Goal: Information Seeking & Learning: Learn about a topic

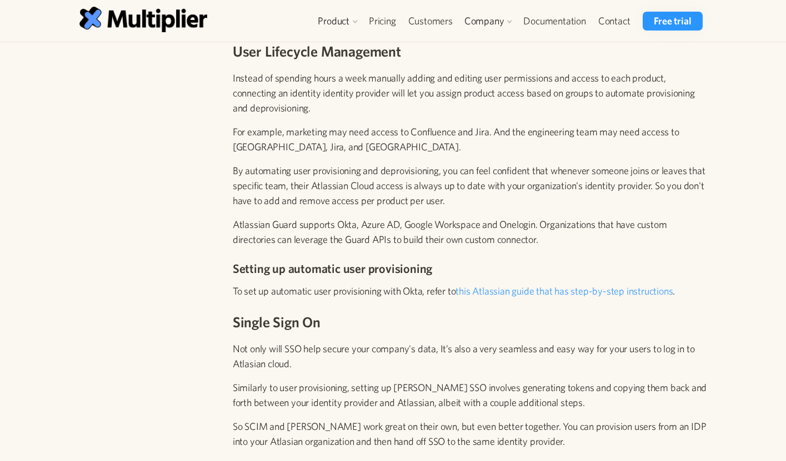
scroll to position [1509, 0]
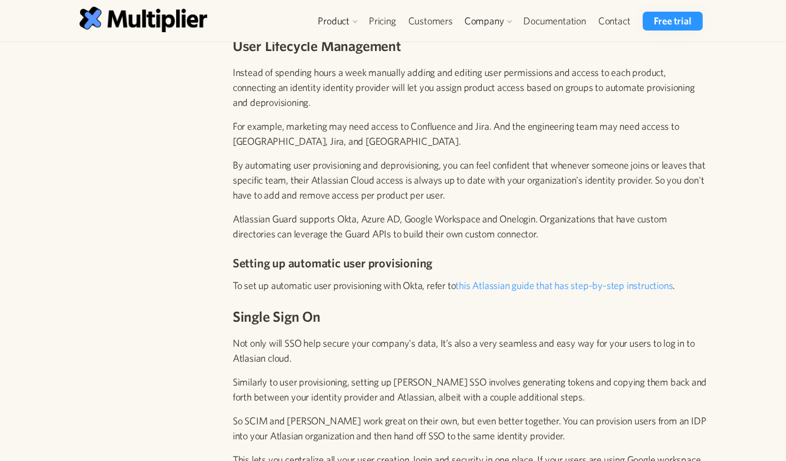
drag, startPoint x: 467, startPoint y: 71, endPoint x: 560, endPoint y: 83, distance: 94.0
click at [560, 83] on p "Instead of spending hours a week manually adding and editing user permissions a…" at bounding box center [470, 87] width 474 height 45
click at [396, 91] on p "Instead of spending hours a week manually adding and editing user permissions a…" at bounding box center [470, 87] width 474 height 45
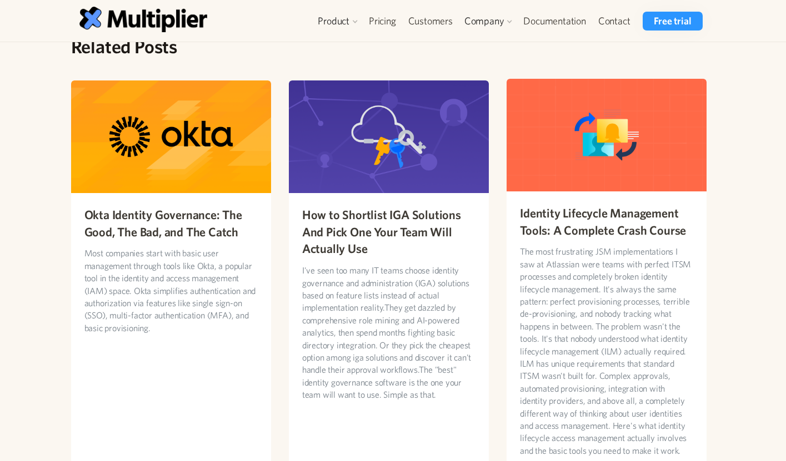
scroll to position [5491, 0]
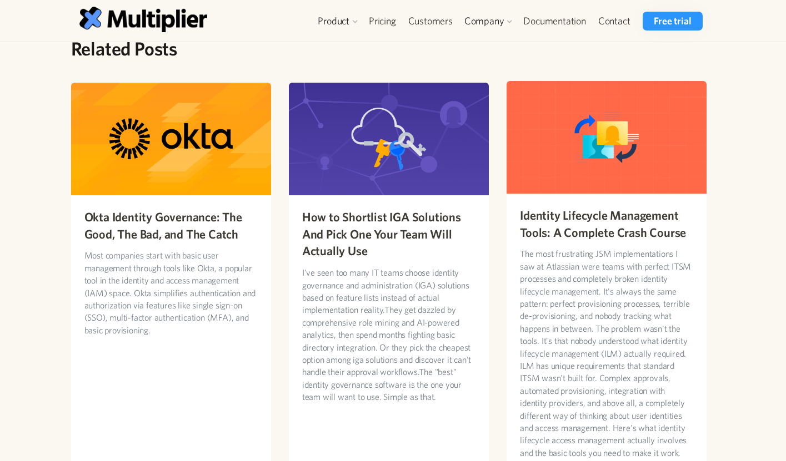
click at [600, 207] on h3 "Identity Lifecycle Management Tools: A Complete Crash Course" at bounding box center [606, 224] width 173 height 34
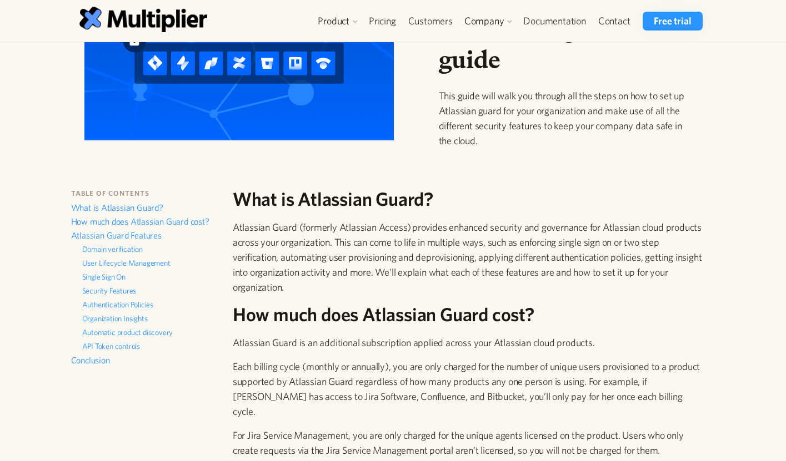
scroll to position [120, 0]
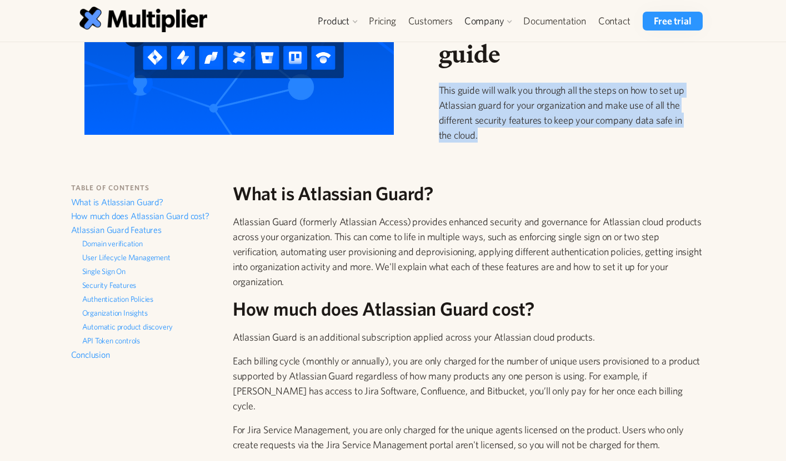
drag, startPoint x: 486, startPoint y: 138, endPoint x: 439, endPoint y: 92, distance: 66.0
click at [439, 92] on p "This guide will walk you through all the steps on how to set up Atlassian guard…" at bounding box center [566, 113] width 254 height 60
copy p "This guide will walk you through all the steps on how to set up Atlassian guard…"
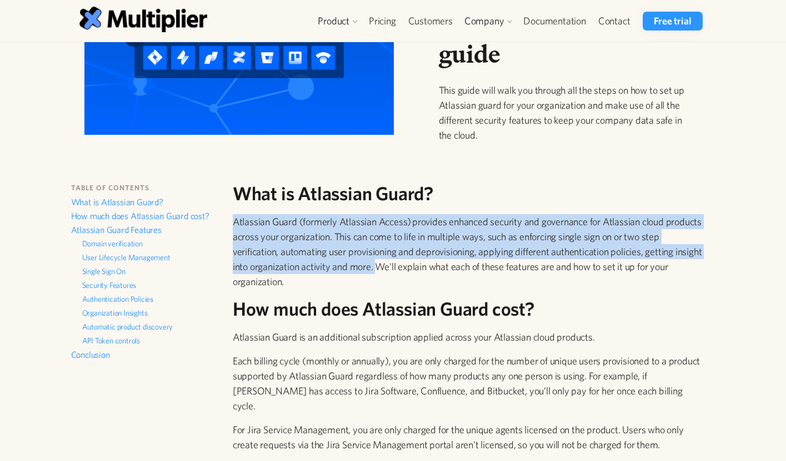
drag, startPoint x: 406, startPoint y: 268, endPoint x: 232, endPoint y: 223, distance: 179.9
copy p "Atlassian Guard (formerly Atlassian Access) provides enhanced security and gove…"
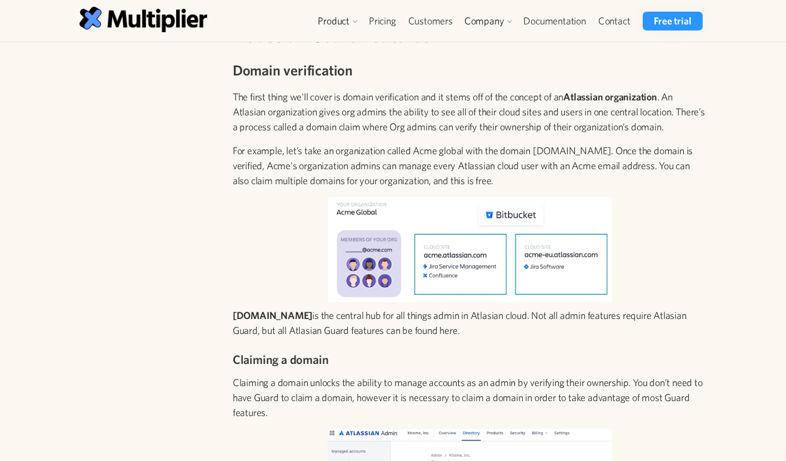
scroll to position [700, 0]
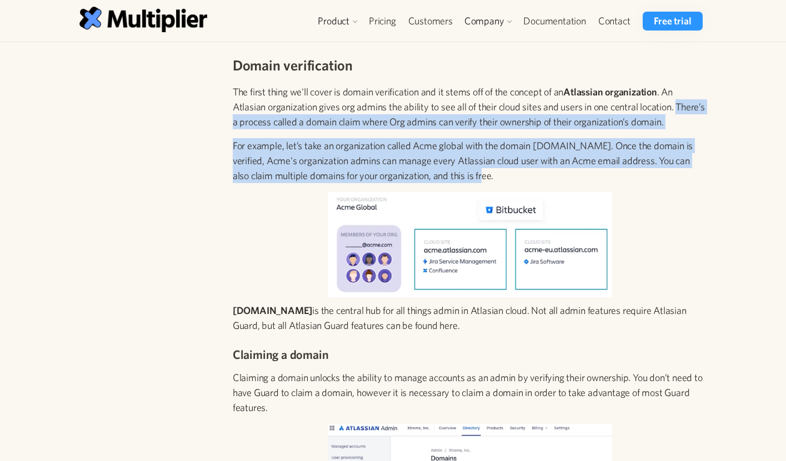
drag, startPoint x: 233, startPoint y: 106, endPoint x: 459, endPoint y: 159, distance: 231.6
copy div "There’s a process called a domain claim where Org admins can verify their owner…"
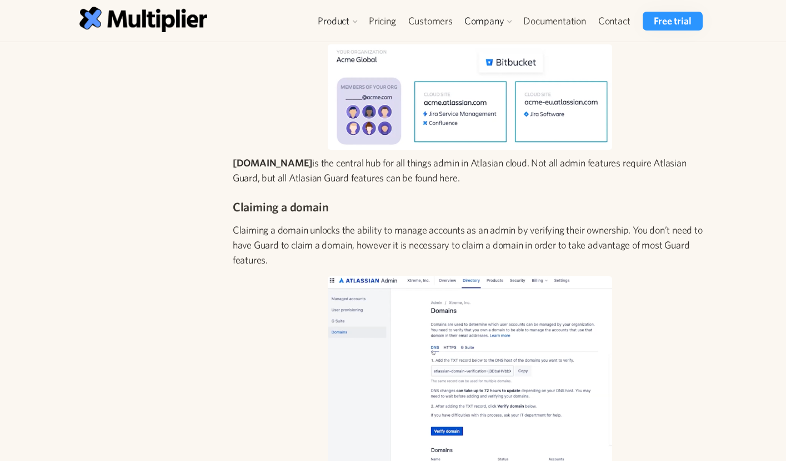
scroll to position [860, 0]
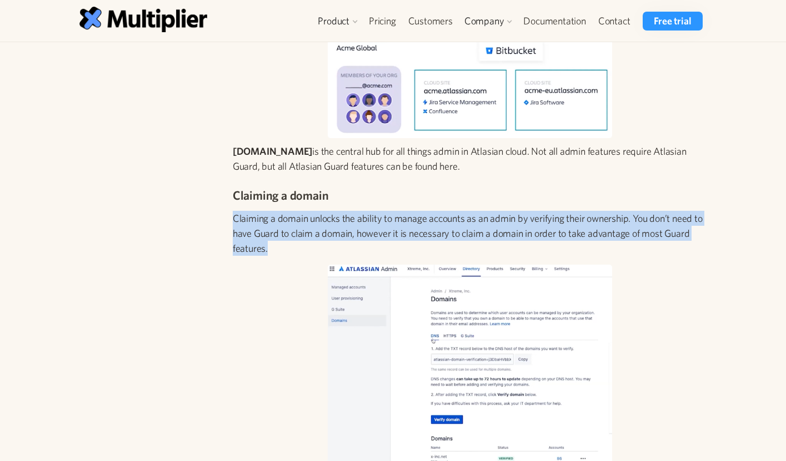
drag, startPoint x: 274, startPoint y: 235, endPoint x: 232, endPoint y: 203, distance: 53.1
click at [233, 211] on p "Claiming a domain unlocks the ability to manage accounts as an admin by verifyi…" at bounding box center [470, 233] width 474 height 45
copy p "Claiming a domain unlocks the ability to manage accounts as an admin by verifyi…"
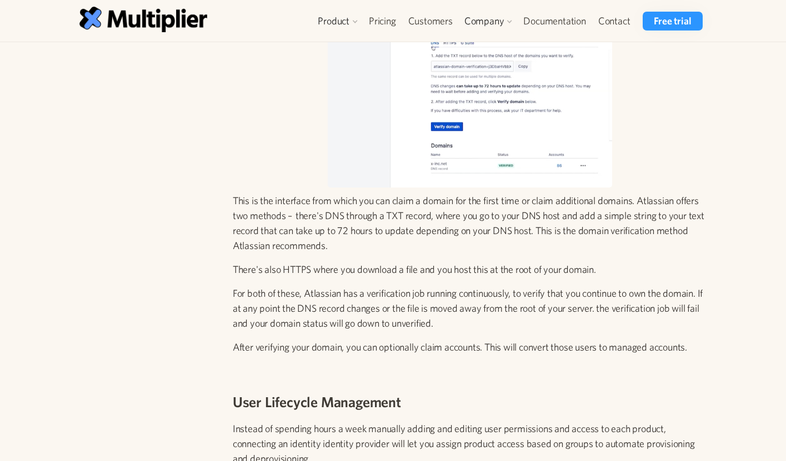
scroll to position [1156, 0]
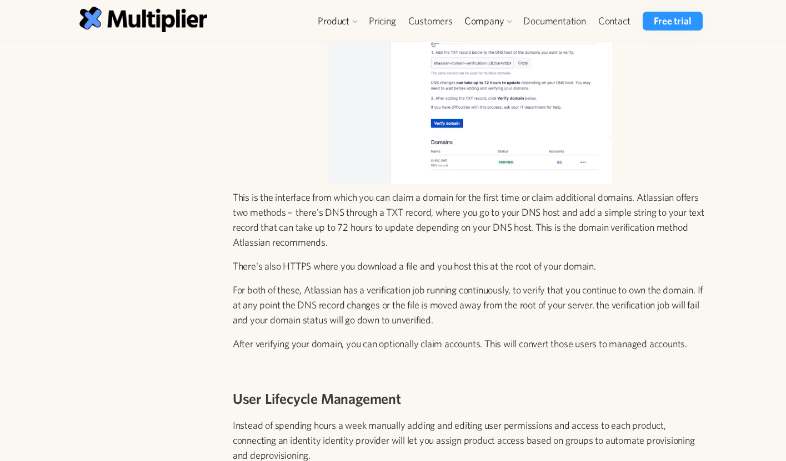
drag, startPoint x: 698, startPoint y: 329, endPoint x: 232, endPoint y: 328, distance: 465.4
click at [233, 337] on p "After verifying your domain, you can optionally claim accounts. This will conve…" at bounding box center [470, 344] width 474 height 15
copy p "After verifying your domain, you can optionally claim accounts. This will conve…"
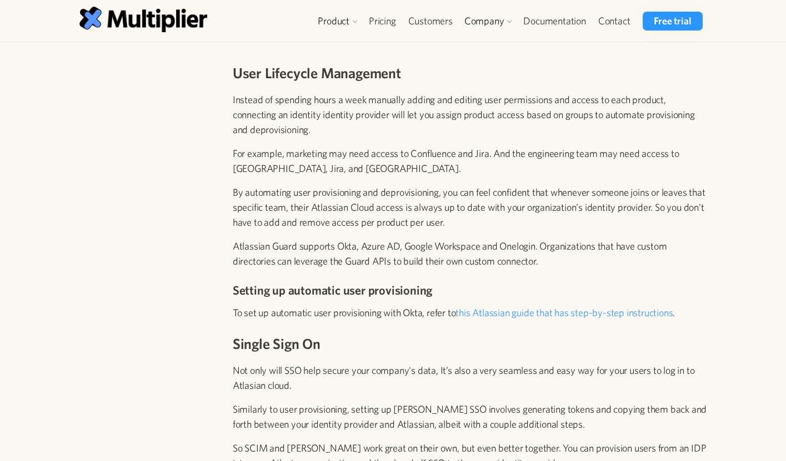
scroll to position [1483, 0]
drag, startPoint x: 315, startPoint y: 117, endPoint x: 230, endPoint y: 85, distance: 90.2
copy p "Instead of spending hours a week manually adding and editing user permissions a…"
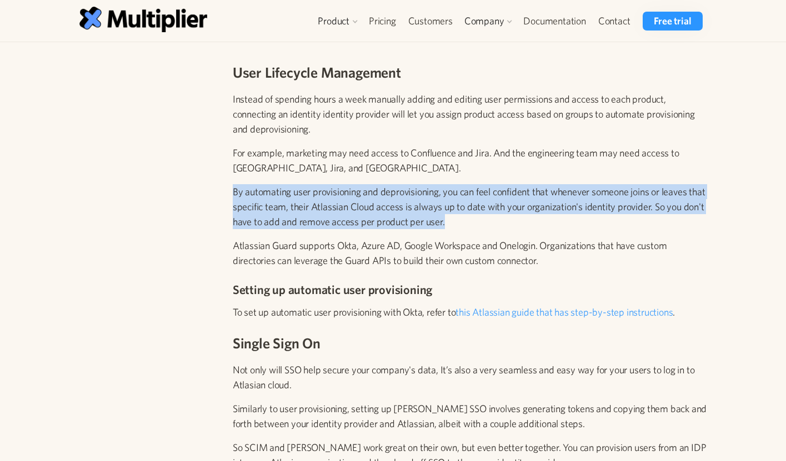
drag, startPoint x: 474, startPoint y: 208, endPoint x: 230, endPoint y: 178, distance: 245.1
copy p "By automating user provisioning and deprovisioning, you can feel confident that…"
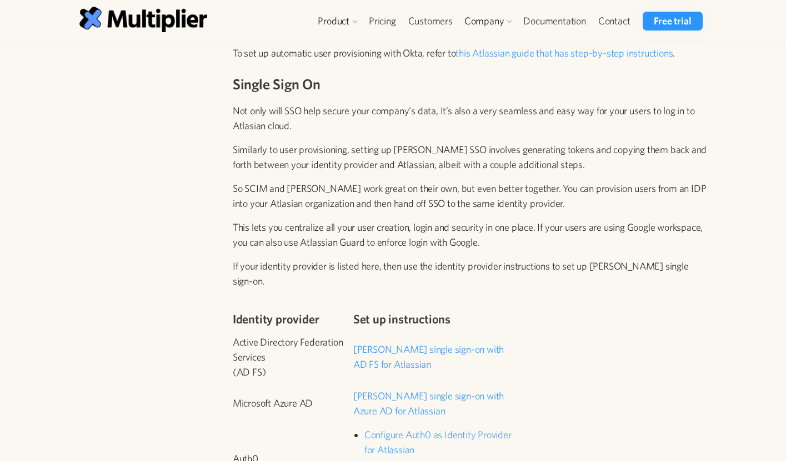
scroll to position [1743, 0]
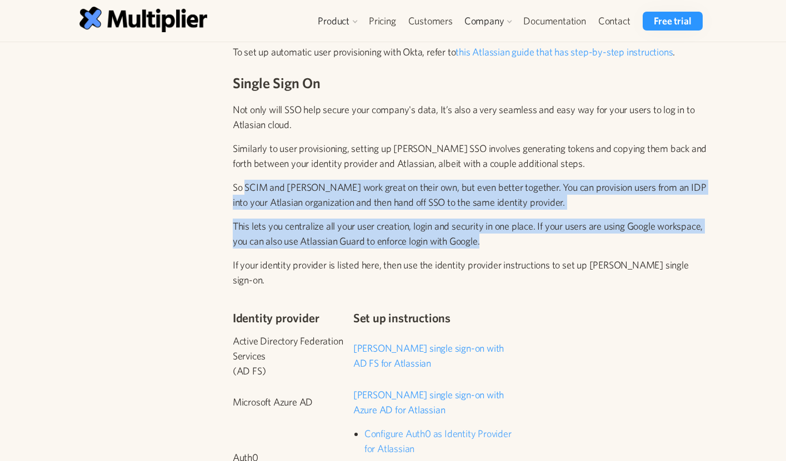
drag, startPoint x: 531, startPoint y: 228, endPoint x: 247, endPoint y: 172, distance: 290.4
copy div "SCIM and SAML work great on their own, but even better together. You can provis…"
drag, startPoint x: 295, startPoint y: 111, endPoint x: 233, endPoint y: 92, distance: 64.8
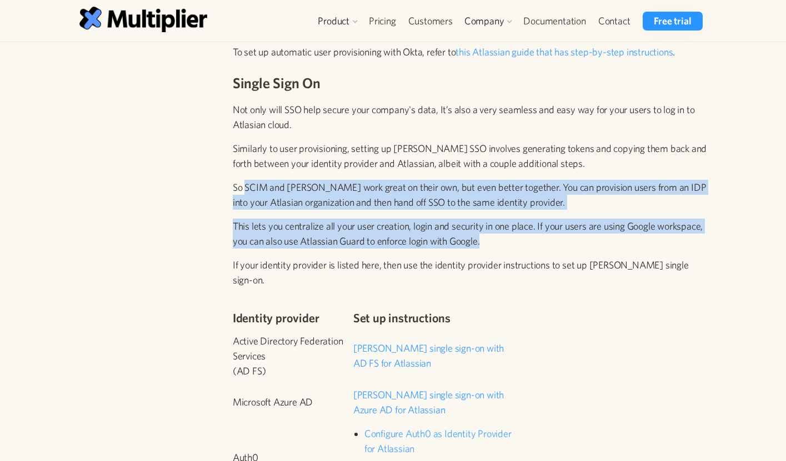
click at [233, 102] on p "Not only will SSO help secure your company's data, It’s also a very seamless an…" at bounding box center [470, 117] width 474 height 30
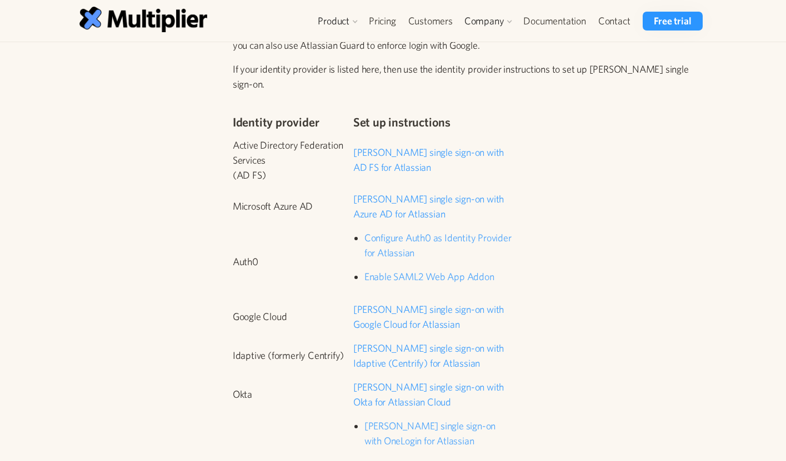
scroll to position [1950, 0]
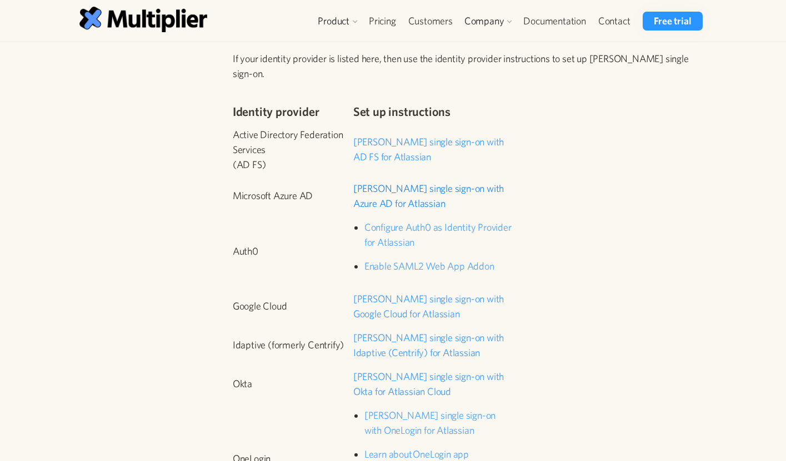
click at [411, 183] on link "SAML single sign-on with Azure AD for Atlassian" at bounding box center [428, 196] width 150 height 27
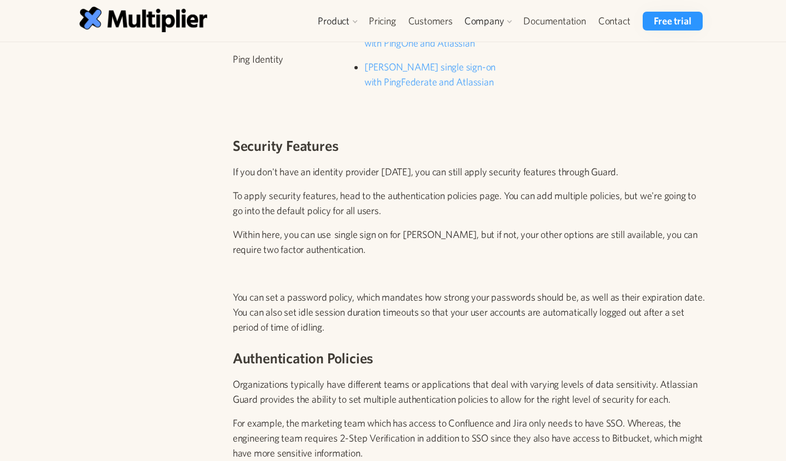
scroll to position [2449, 0]
drag, startPoint x: 330, startPoint y: 299, endPoint x: 228, endPoint y: 268, distance: 107.5
click at [228, 268] on div "What is Atlassian Guard? Atlassian Guard (formerly Atlassian Access) provides e…" at bounding box center [469, 338] width 485 height 4968
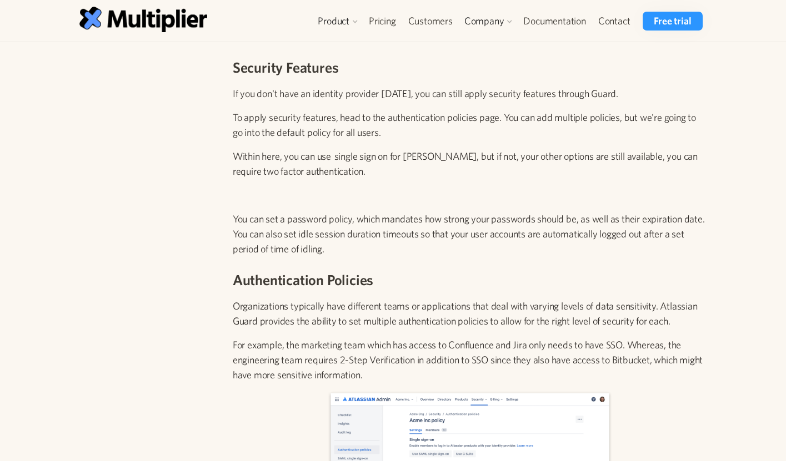
scroll to position [2521, 0]
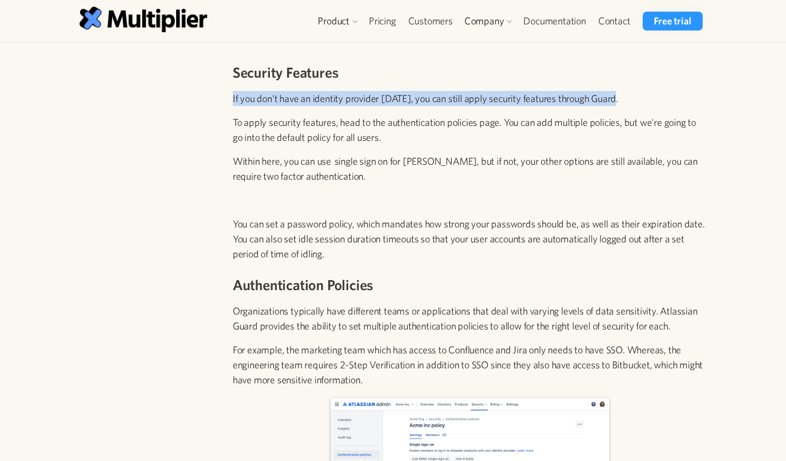
drag, startPoint x: 621, startPoint y: 68, endPoint x: 228, endPoint y: 70, distance: 393.7
click at [228, 70] on div "What is Atlassian Guard? Atlassian Guard (formerly Atlassian Access) provides e…" at bounding box center [469, 265] width 485 height 4968
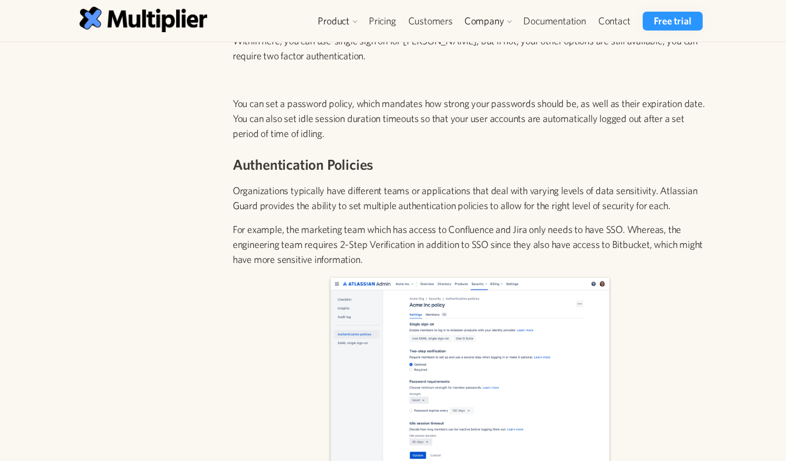
scroll to position [2643, 0]
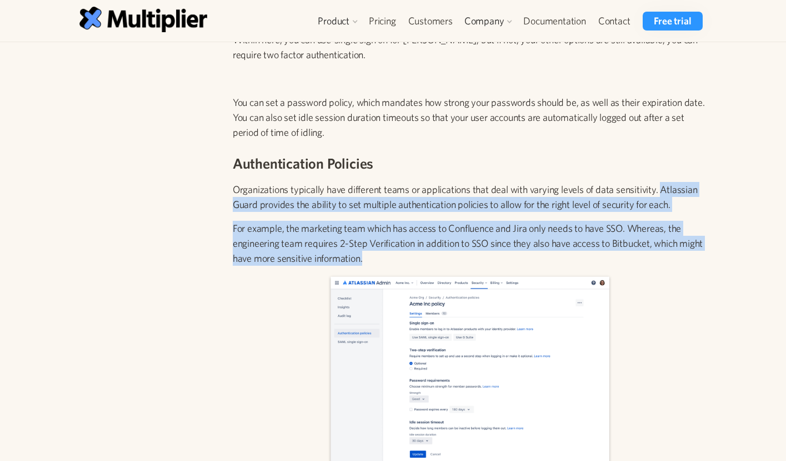
drag, startPoint x: 661, startPoint y: 159, endPoint x: 660, endPoint y: 222, distance: 63.3
click at [660, 222] on div "What is Atlassian Guard? Atlassian Guard (formerly Atlassian Access) provides e…" at bounding box center [470, 144] width 474 height 4968
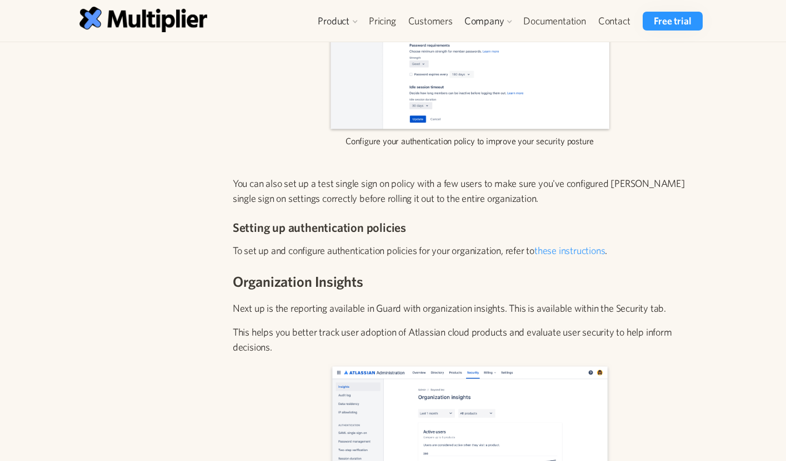
scroll to position [2984, 0]
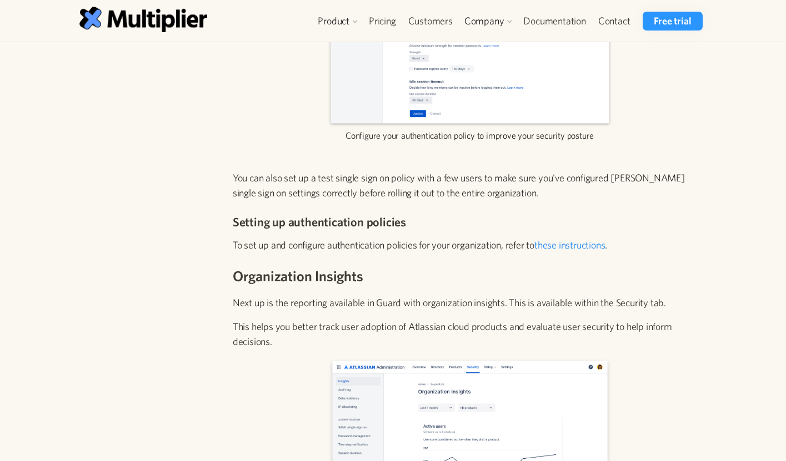
click at [585, 239] on link "these instructions" at bounding box center [569, 245] width 71 height 12
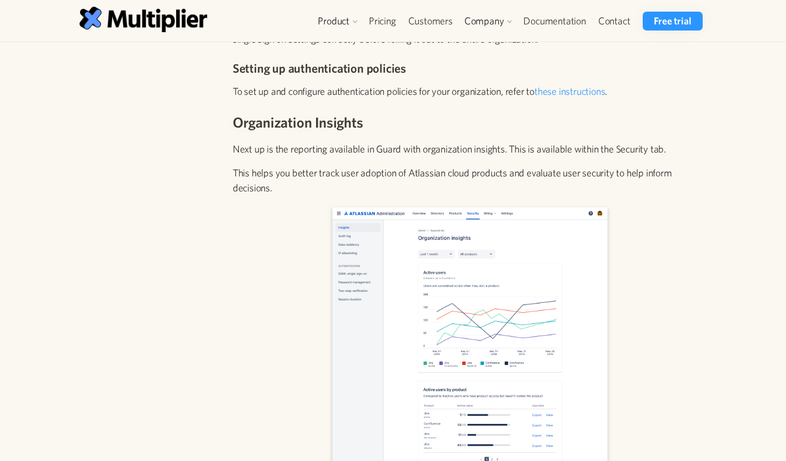
scroll to position [3121, 0]
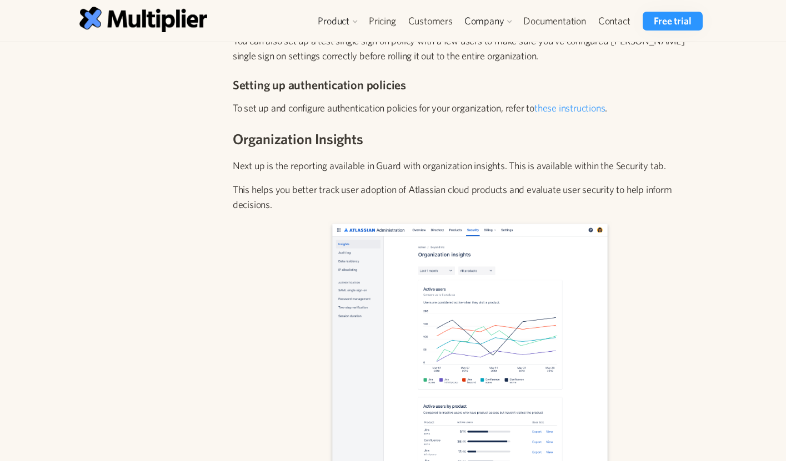
drag, startPoint x: 291, startPoint y: 136, endPoint x: 280, endPoint y: 172, distance: 38.3
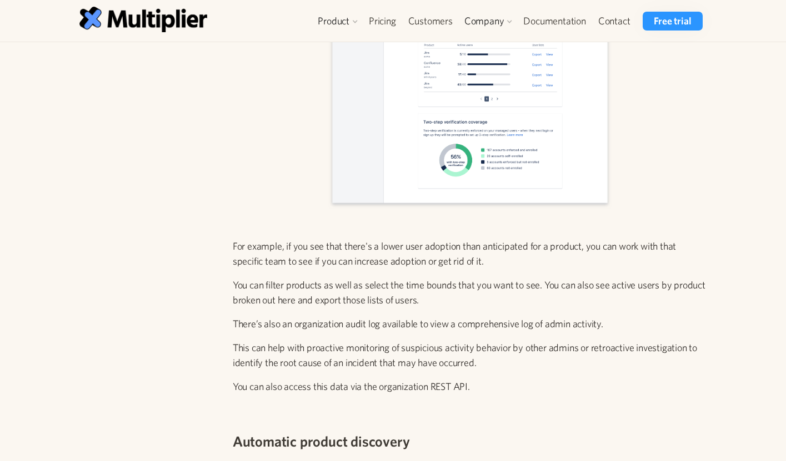
scroll to position [3499, 0]
drag, startPoint x: 490, startPoint y: 233, endPoint x: 235, endPoint y: 218, distance: 254.8
click at [235, 238] on p "For example, if you see that there's a lower user adoption than anticipated for…" at bounding box center [470, 253] width 474 height 30
drag, startPoint x: 611, startPoint y: 297, endPoint x: 230, endPoint y: 288, distance: 381.1
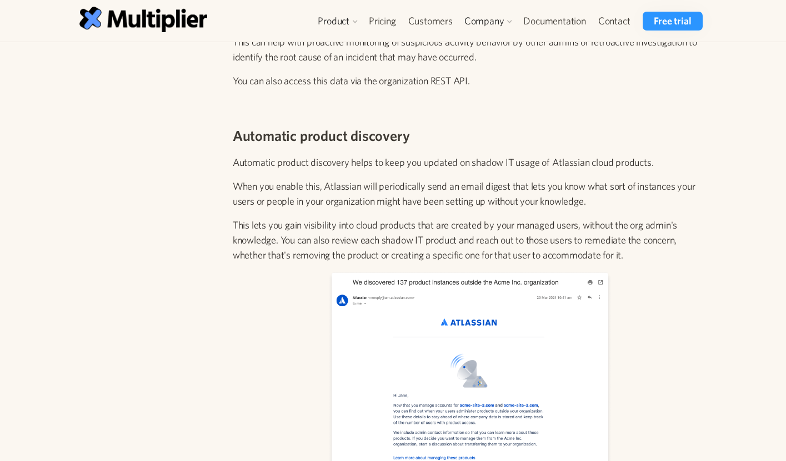
scroll to position [3804, 0]
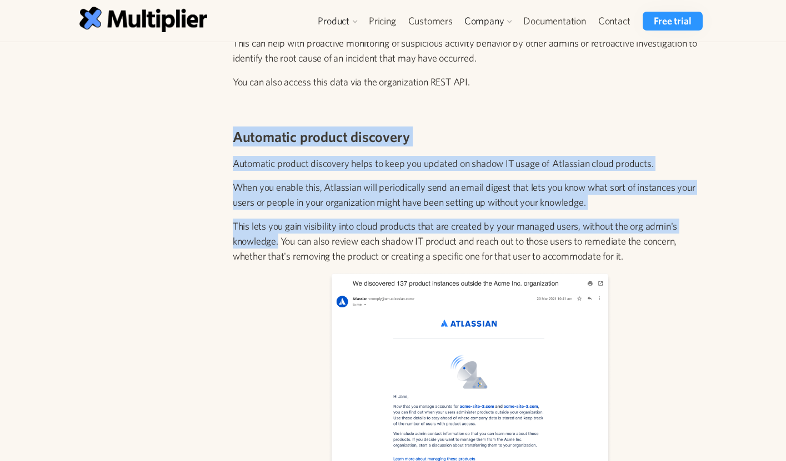
drag, startPoint x: 278, startPoint y: 214, endPoint x: 233, endPoint y: 101, distance: 122.1
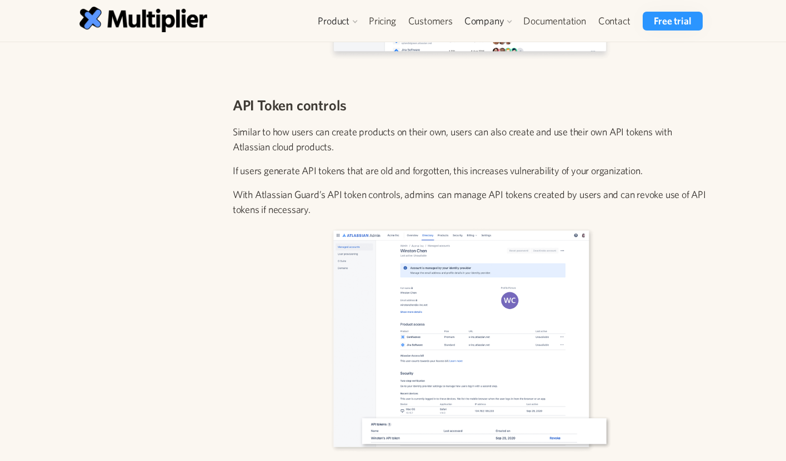
scroll to position [4575, 0]
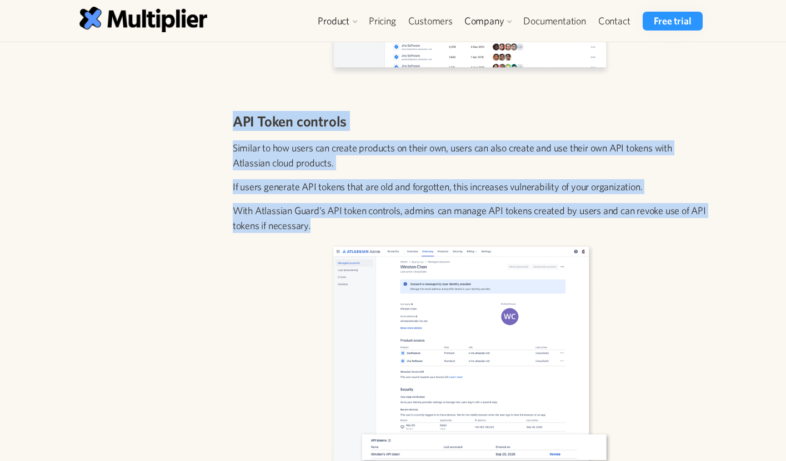
drag, startPoint x: 338, startPoint y: 197, endPoint x: 234, endPoint y: 93, distance: 146.9
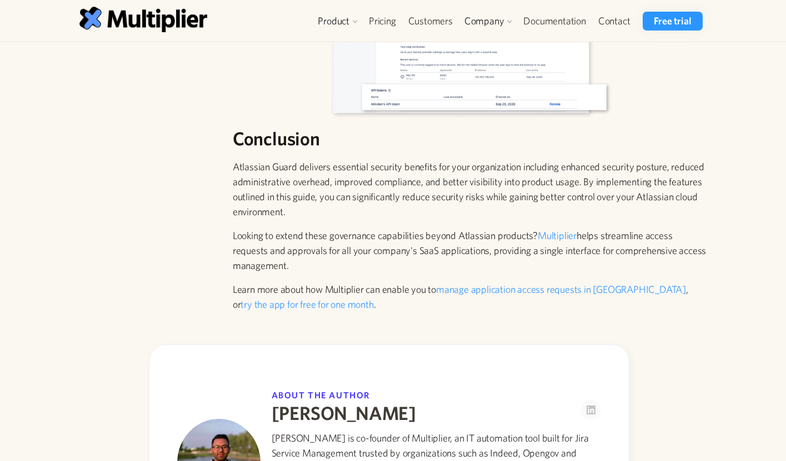
scroll to position [4926, 0]
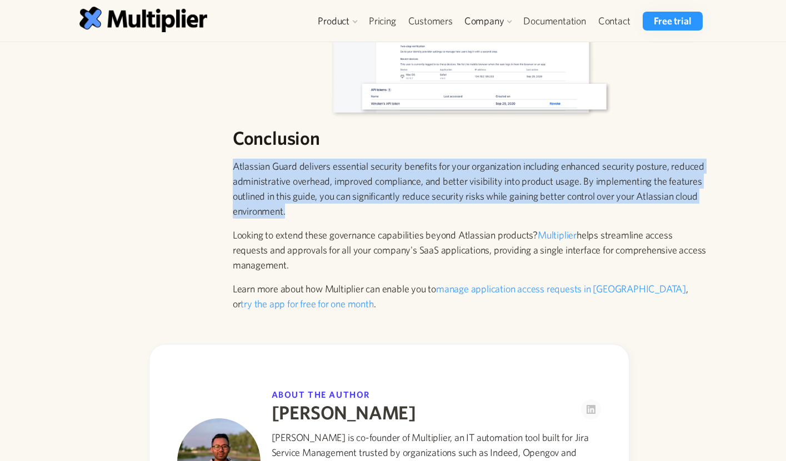
drag, startPoint x: 357, startPoint y: 180, endPoint x: 234, endPoint y: 141, distance: 128.9
click at [234, 159] on p "Atlassian Guard delivers essential security benefits for your organization incl…" at bounding box center [470, 189] width 474 height 60
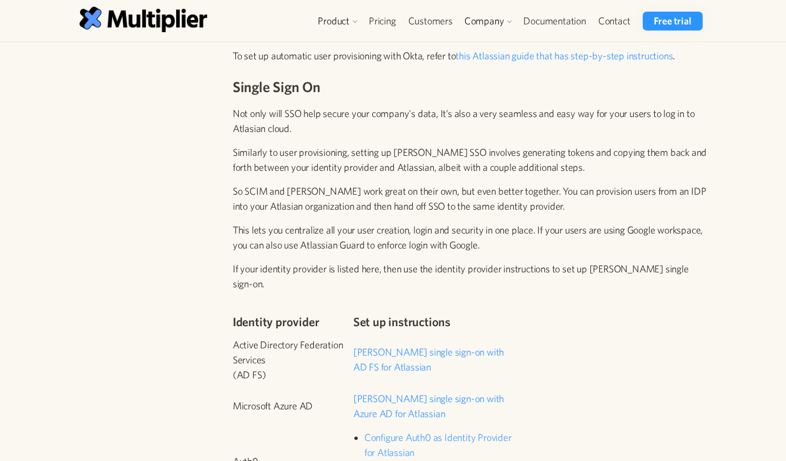
scroll to position [1738, 0]
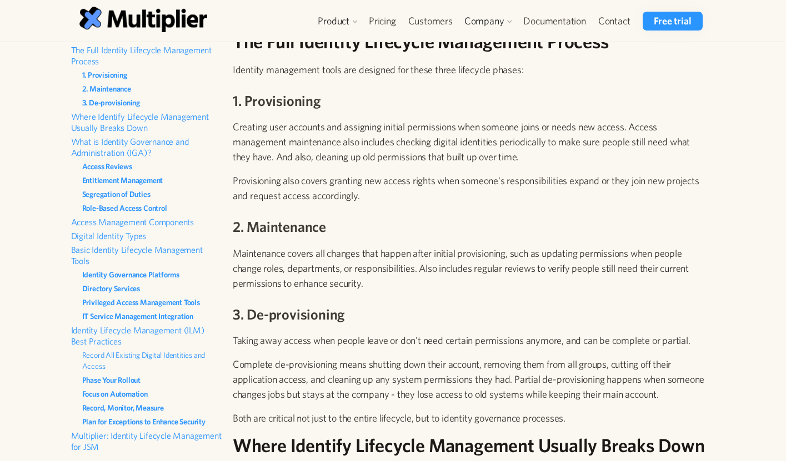
scroll to position [397, 0]
